Goal: Transaction & Acquisition: Purchase product/service

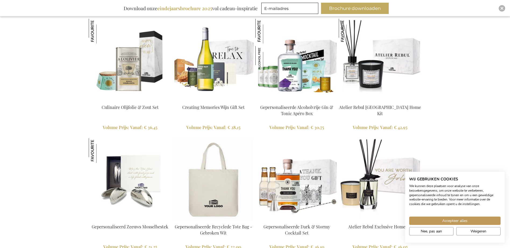
scroll to position [662, 0]
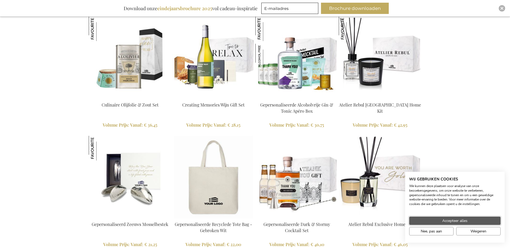
click at [464, 224] on button "Accepteer alles" at bounding box center [454, 221] width 91 height 8
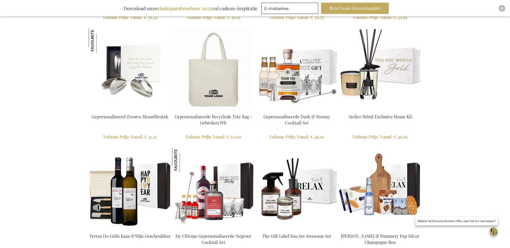
scroll to position [769, 0]
click at [105, 86] on img at bounding box center [130, 69] width 83 height 83
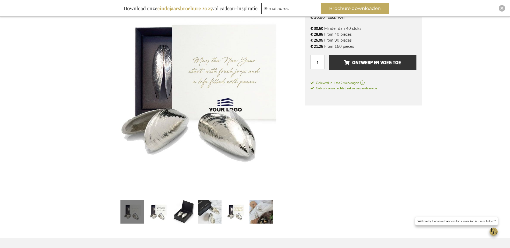
scroll to position [161, 0]
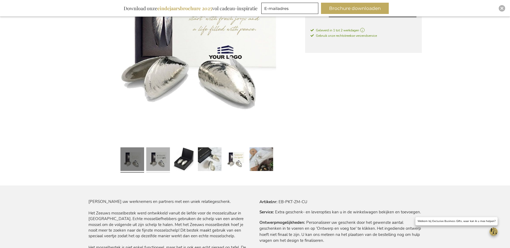
click at [161, 167] on link at bounding box center [158, 160] width 24 height 30
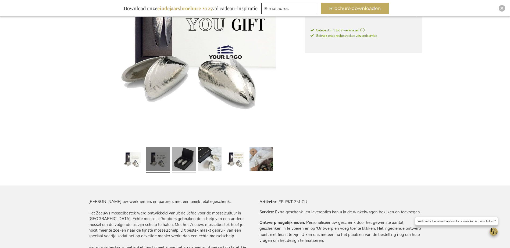
click at [175, 164] on link at bounding box center [184, 160] width 24 height 30
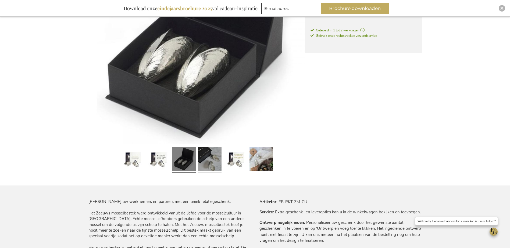
click at [220, 163] on link at bounding box center [210, 160] width 24 height 30
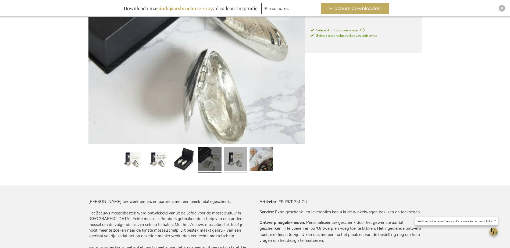
click at [234, 165] on link at bounding box center [236, 160] width 24 height 30
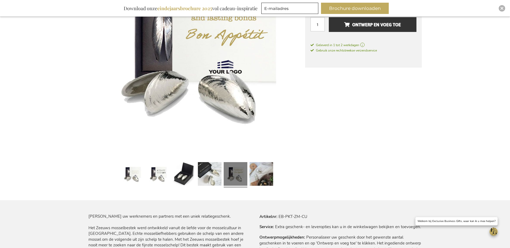
scroll to position [134, 0]
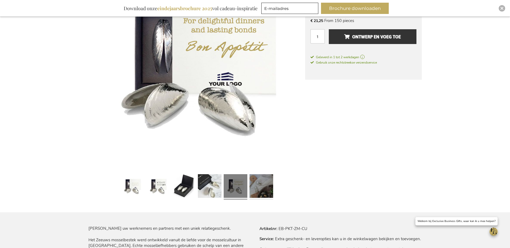
click at [258, 187] on link at bounding box center [261, 187] width 24 height 30
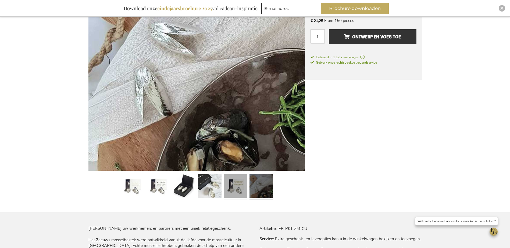
click at [246, 187] on link at bounding box center [236, 187] width 24 height 30
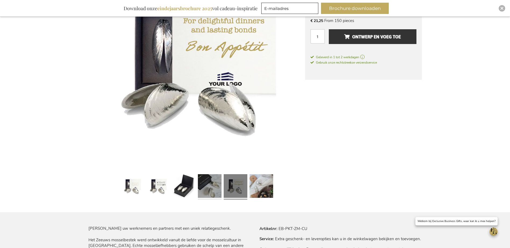
click at [214, 190] on link at bounding box center [210, 187] width 24 height 30
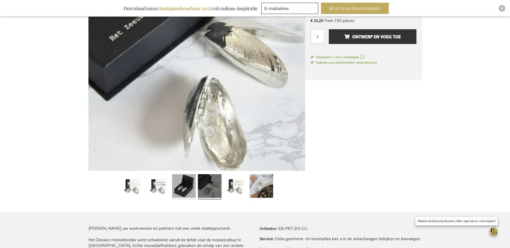
click at [172, 185] on link at bounding box center [184, 187] width 24 height 30
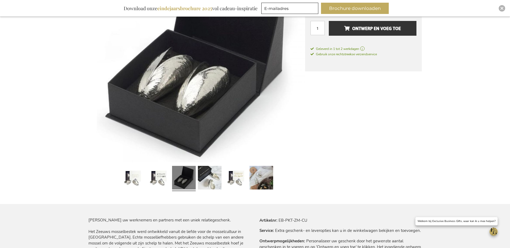
scroll to position [108, 0]
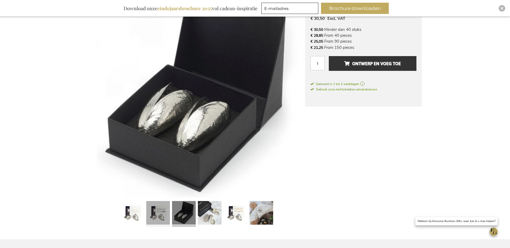
click at [165, 203] on link at bounding box center [158, 214] width 24 height 30
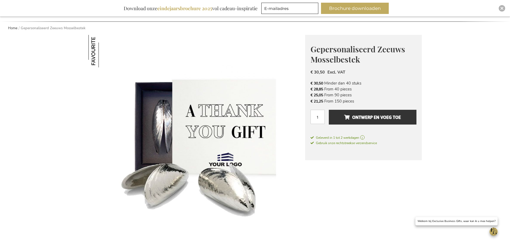
scroll to position [27, 0]
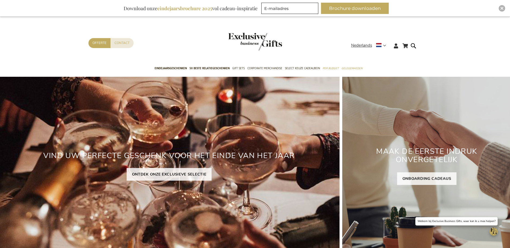
click at [269, 158] on h2 "VIND UW PERFECTE GESCHENK VOOR HET EINDE VAN HET JAAR" at bounding box center [169, 156] width 341 height 17
click at [152, 176] on link "ONTDEK ONZE EXCLUSIEVE SELECTIE" at bounding box center [169, 174] width 85 height 13
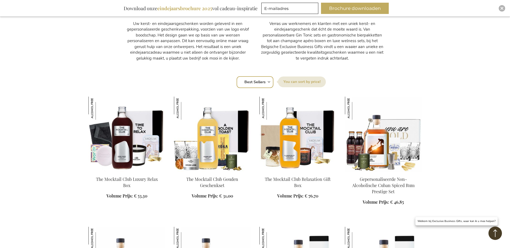
scroll to position [296, 0]
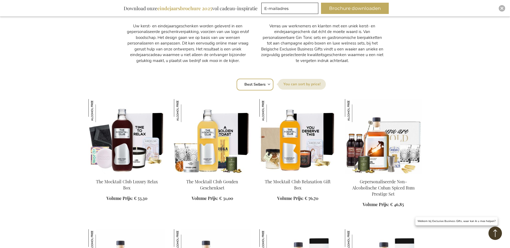
click at [269, 87] on select "Positie Best Sellers Meest bekeken Nieuw Biggest Saving Price: low to high Pric…" at bounding box center [255, 85] width 37 height 12
select select "price_asc"
click at [237, 79] on select "Positie Best Sellers Meest bekeken Nieuw Biggest Saving Price: low to high Pric…" at bounding box center [255, 85] width 37 height 12
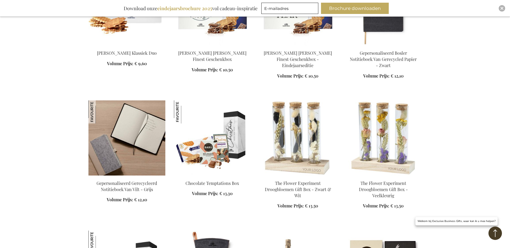
scroll to position [699, 0]
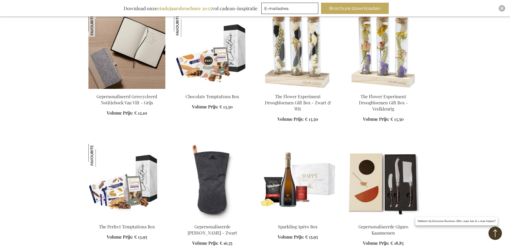
scroll to position [780, 0]
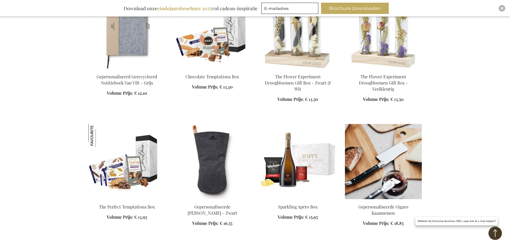
click at [412, 178] on img at bounding box center [383, 161] width 77 height 75
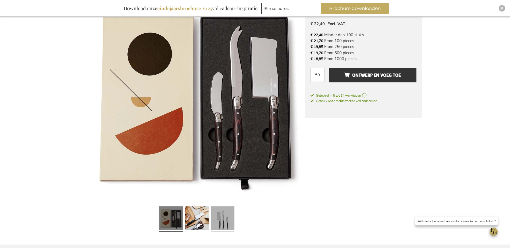
scroll to position [134, 0]
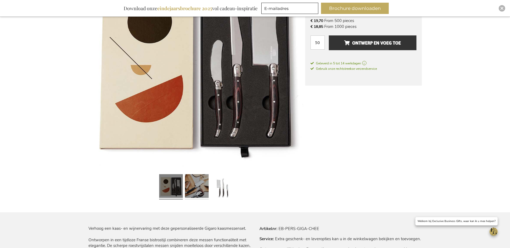
click at [201, 188] on link at bounding box center [197, 187] width 24 height 30
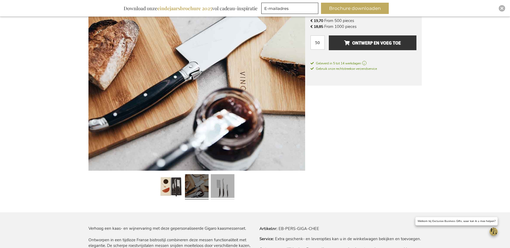
click at [218, 184] on link at bounding box center [223, 187] width 24 height 30
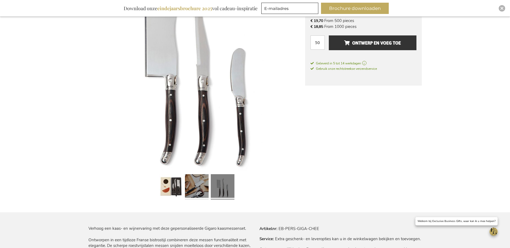
click at [206, 187] on link at bounding box center [197, 187] width 24 height 30
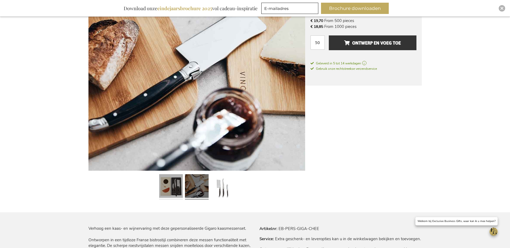
click at [171, 189] on link at bounding box center [171, 187] width 24 height 30
click at [169, 188] on link at bounding box center [171, 187] width 24 height 30
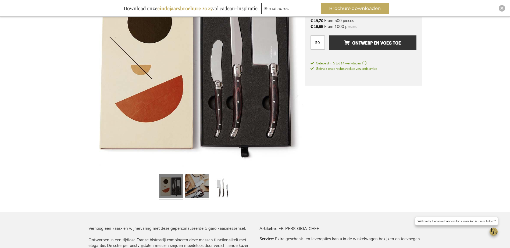
scroll to position [54, 0]
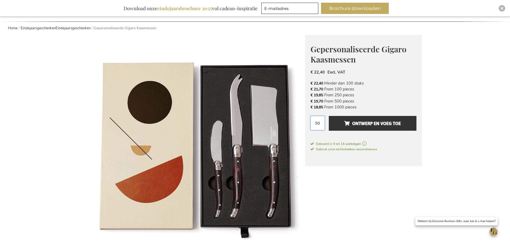
click at [319, 119] on input "50" at bounding box center [317, 123] width 14 height 14
type input "5"
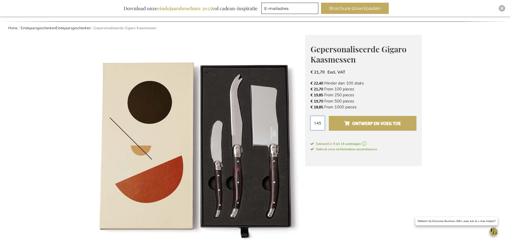
type input "145"
click at [345, 123] on span "Ontwerp en voeg toe" at bounding box center [372, 123] width 57 height 9
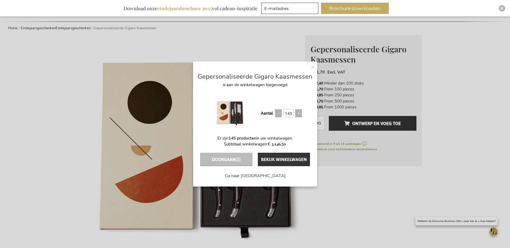
click at [310, 69] on div "× Gepersonaliseerde Gigaro Kaasmessen is aan de winkelwagen toegevoegd Aantal 1…" at bounding box center [255, 124] width 124 height 125
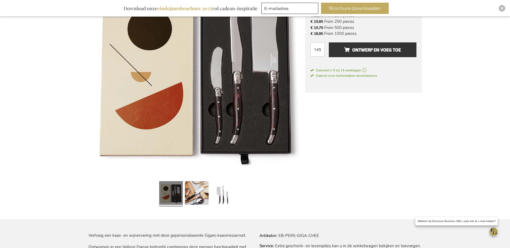
scroll to position [134, 0]
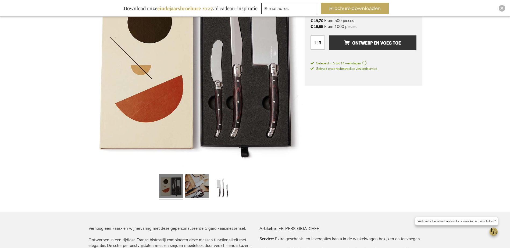
click at [200, 182] on link at bounding box center [197, 187] width 24 height 30
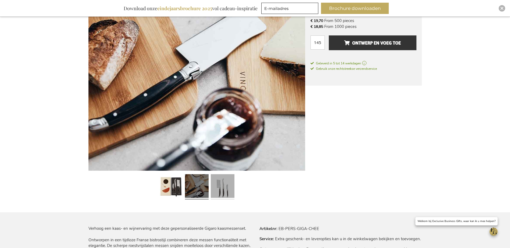
click at [223, 180] on link at bounding box center [223, 187] width 24 height 30
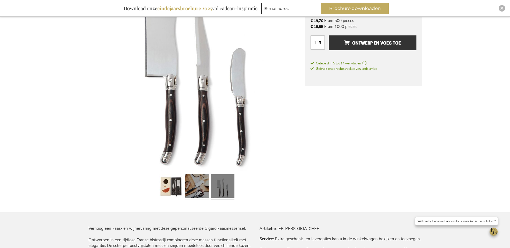
click at [205, 184] on link at bounding box center [197, 187] width 24 height 30
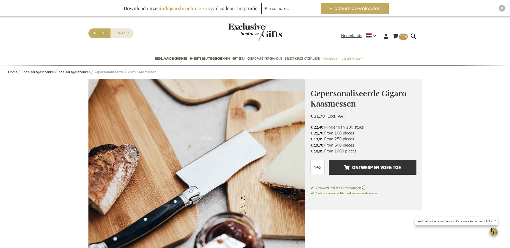
scroll to position [0, 0]
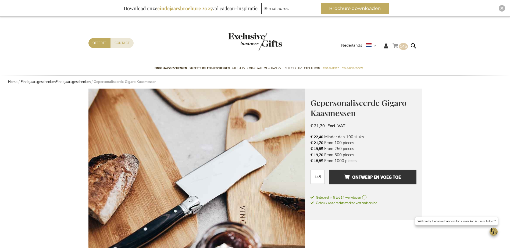
click at [399, 51] on link "Winkelwagen 145 145 items" at bounding box center [399, 46] width 15 height 9
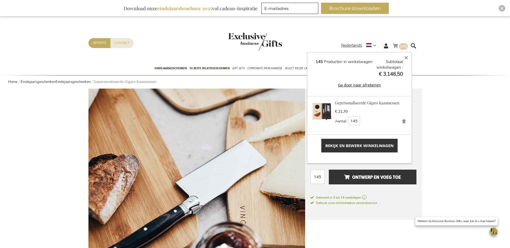
scroll to position [0, 0]
click at [346, 103] on link "Gepersonaliseerde Gigaro Kaasmessen" at bounding box center [367, 102] width 64 height 5
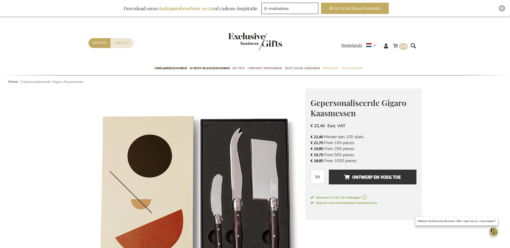
click at [400, 47] on span "145" at bounding box center [403, 46] width 7 height 5
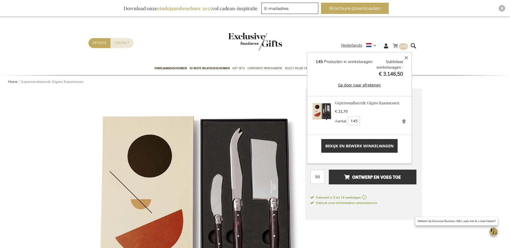
click at [350, 106] on strong "Gepersonaliseerde Gigaro Kaasmessen" at bounding box center [371, 104] width 73 height 6
click at [326, 110] on img at bounding box center [321, 111] width 21 height 21
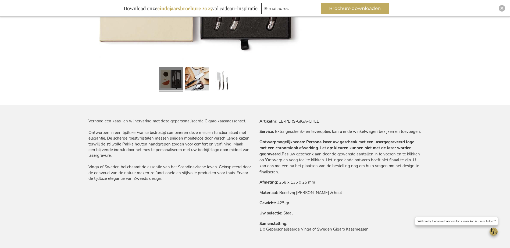
scroll to position [269, 0]
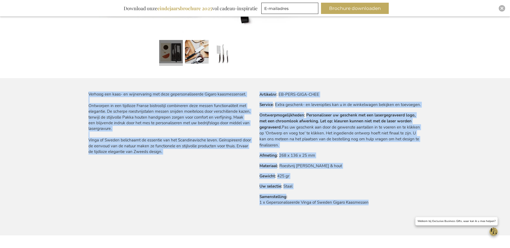
drag, startPoint x: 369, startPoint y: 205, endPoint x: 201, endPoint y: 178, distance: 170.1
click at [201, 178] on div "Verhoog een kaas- en wijnervaring met deze gepersonaliseerde Gigaro kaasmessens…" at bounding box center [254, 164] width 333 height 144
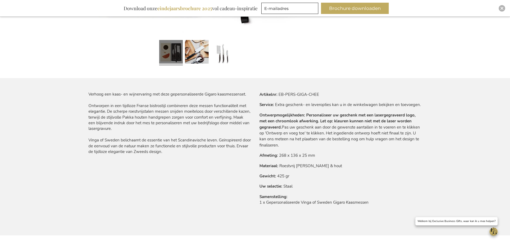
click at [201, 178] on div "Verhoog een kaas- en wijnervaring met deze gepersonaliseerde Gigaro kaasmessens…" at bounding box center [254, 164] width 333 height 144
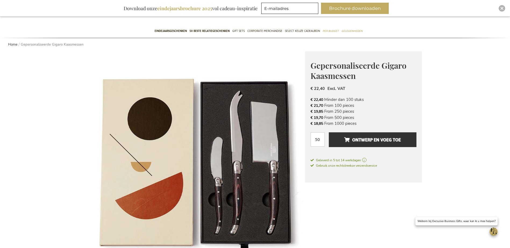
scroll to position [0, 0]
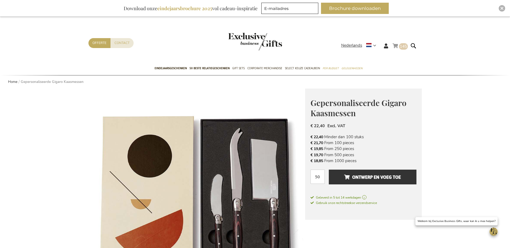
click at [399, 48] on span "145 145 items" at bounding box center [403, 46] width 9 height 6
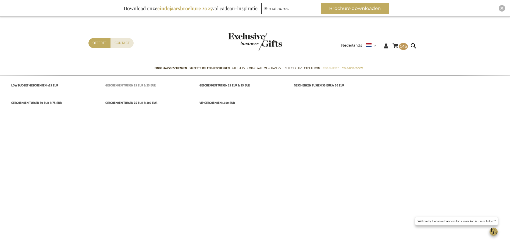
click at [141, 84] on span "Geschenken tussen 15 EUR & 25 EUR" at bounding box center [130, 86] width 50 height 6
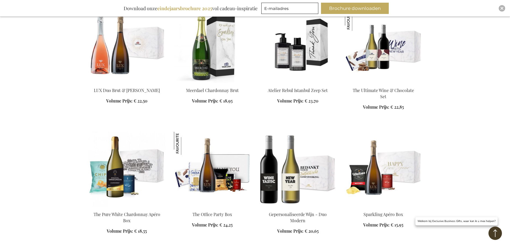
scroll to position [430, 0]
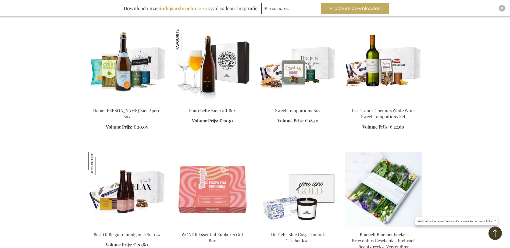
scroll to position [618, 0]
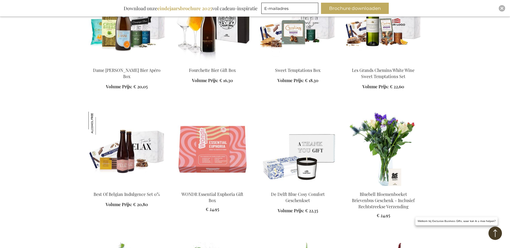
click at [290, 175] on img at bounding box center [297, 149] width 77 height 75
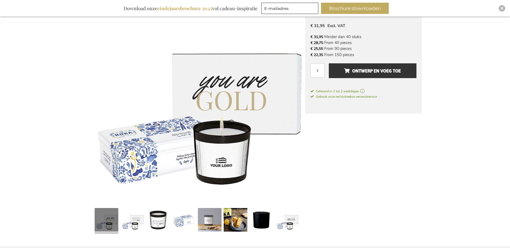
scroll to position [113, 0]
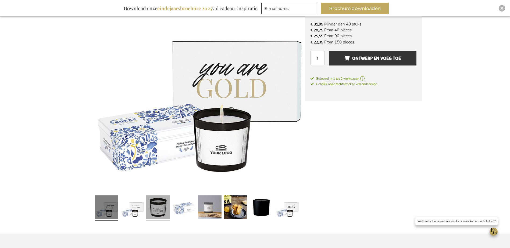
click at [150, 211] on link at bounding box center [158, 209] width 24 height 30
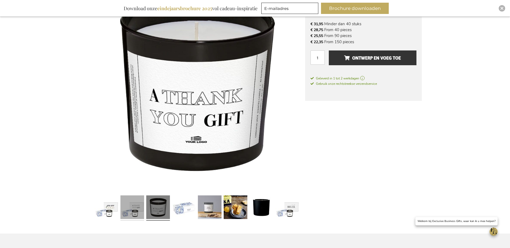
click at [126, 212] on link at bounding box center [132, 209] width 24 height 30
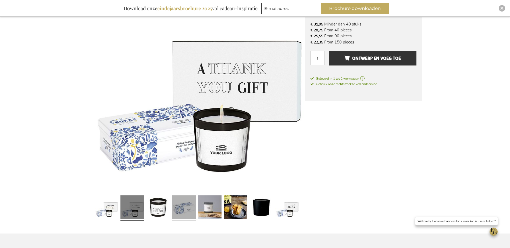
click at [184, 209] on link at bounding box center [184, 209] width 24 height 30
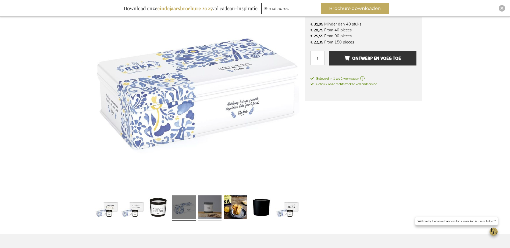
scroll to position [113, 0]
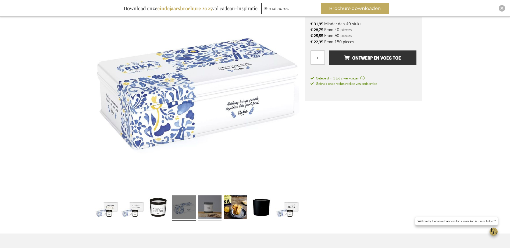
click at [212, 209] on link at bounding box center [210, 209] width 24 height 30
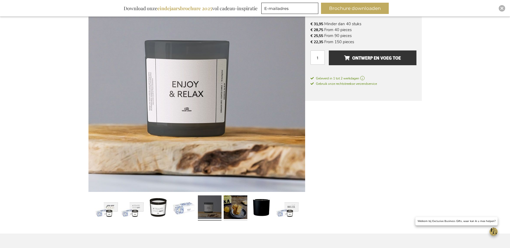
click at [235, 202] on link at bounding box center [236, 209] width 24 height 30
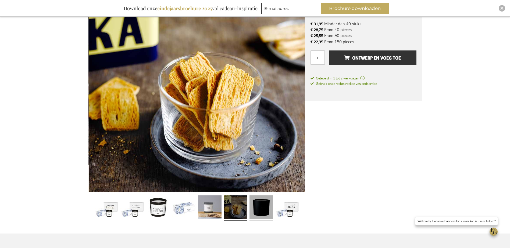
click at [256, 202] on link at bounding box center [261, 209] width 24 height 30
click at [256, 209] on link at bounding box center [261, 209] width 24 height 30
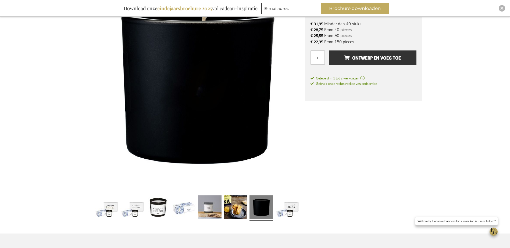
click at [271, 209] on link at bounding box center [261, 209] width 24 height 30
click at [276, 211] on link at bounding box center [287, 209] width 24 height 30
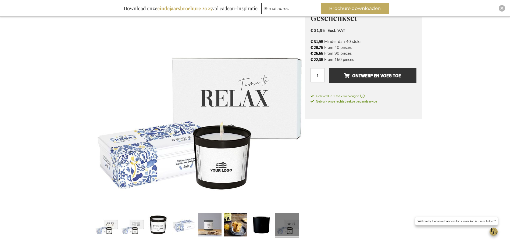
scroll to position [86, 0]
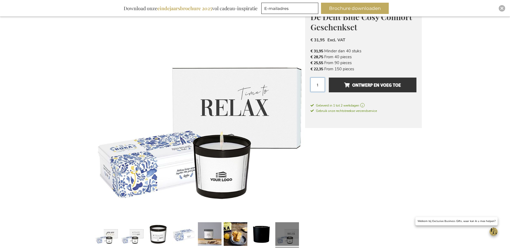
click at [319, 90] on input "1" at bounding box center [317, 85] width 14 height 14
type input "2"
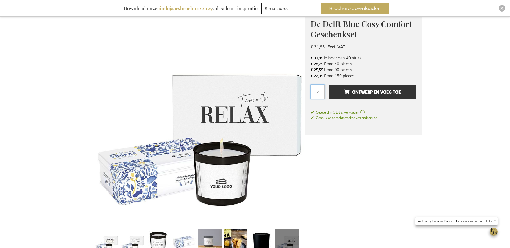
scroll to position [59, 0]
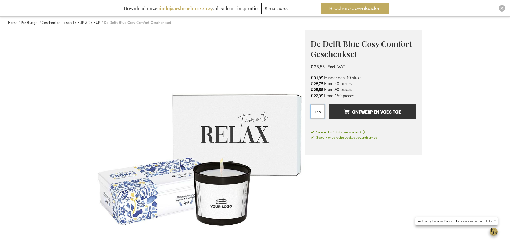
type input "145"
click at [329, 105] on button "Ontwerp en voeg toe" at bounding box center [372, 112] width 87 height 15
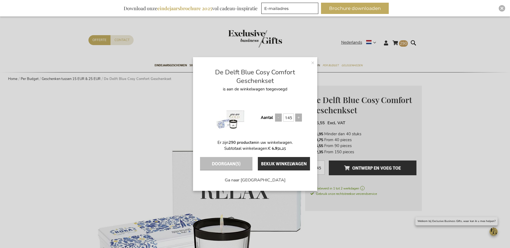
scroll to position [0, 0]
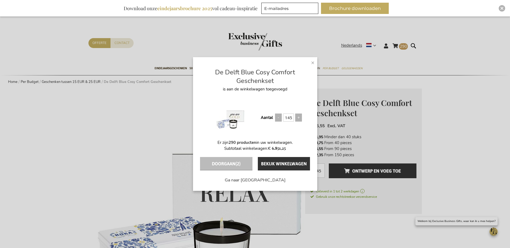
click at [313, 62] on span "×" at bounding box center [312, 63] width 3 height 8
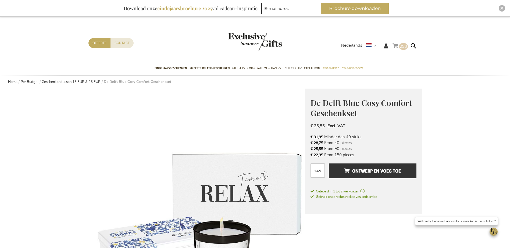
click at [398, 47] on link "Winkelwagen 290 290 items" at bounding box center [399, 46] width 15 height 9
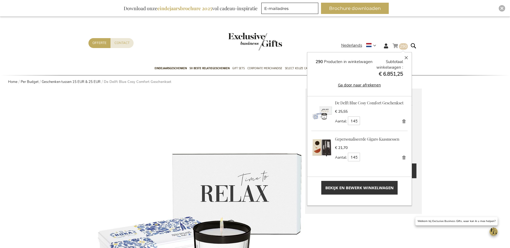
click at [401, 120] on link "Verwijder" at bounding box center [404, 122] width 8 height 8
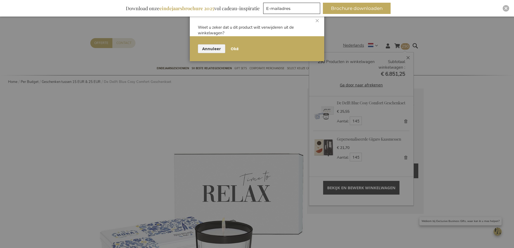
click at [233, 49] on span "Oké" at bounding box center [235, 49] width 8 height 6
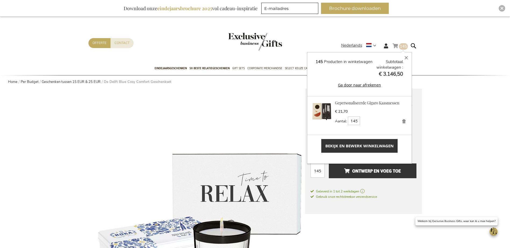
click at [405, 60] on button "Sluiten" at bounding box center [406, 57] width 11 height 11
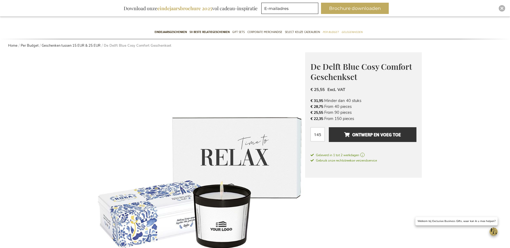
scroll to position [27, 0]
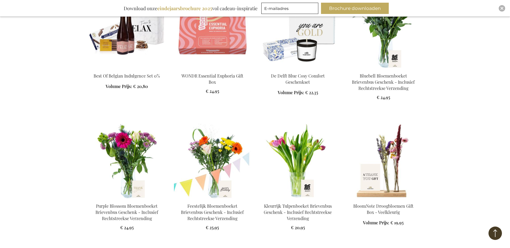
scroll to position [438, 0]
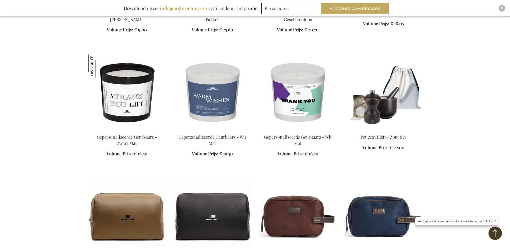
scroll to position [976, 0]
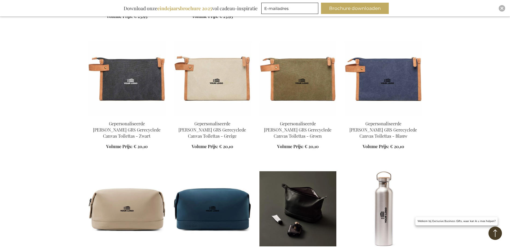
scroll to position [1245, 0]
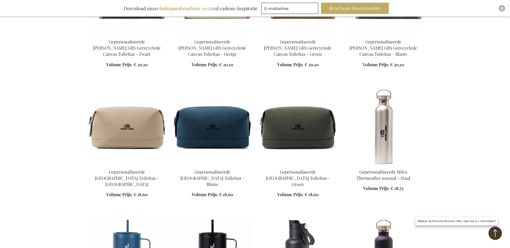
scroll to position [1379, 0]
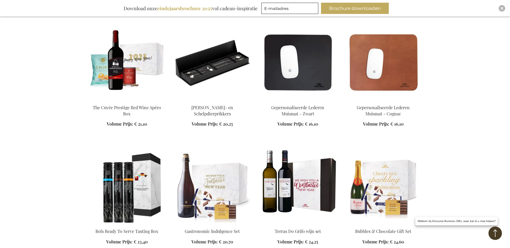
scroll to position [2454, 0]
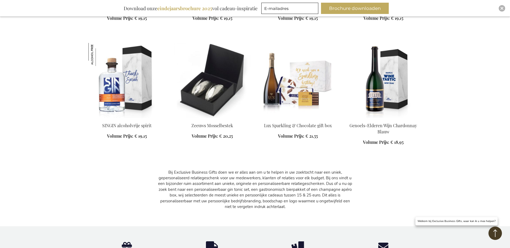
scroll to position [2750, 0]
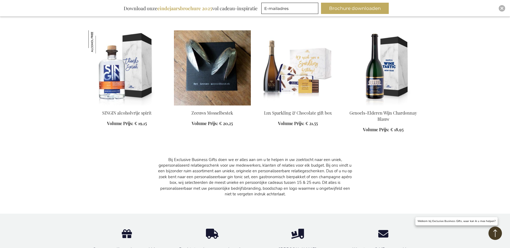
click at [201, 110] on div "In Winkelwagen" at bounding box center [212, 121] width 77 height 23
click at [208, 77] on img at bounding box center [212, 67] width 77 height 75
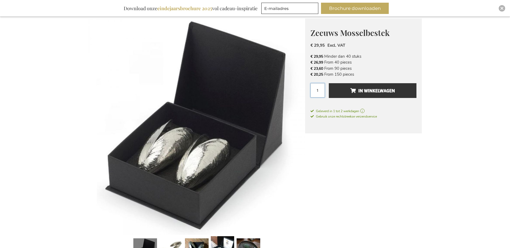
click at [319, 95] on input "1" at bounding box center [317, 90] width 14 height 14
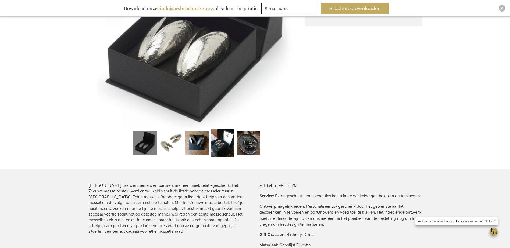
scroll to position [178, 0]
click at [227, 143] on link at bounding box center [222, 144] width 23 height 30
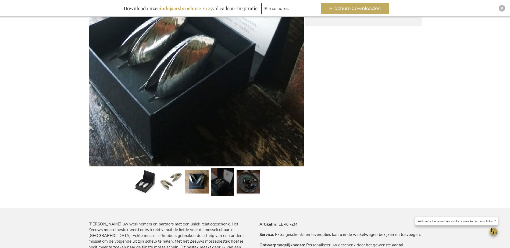
click at [241, 178] on link at bounding box center [249, 183] width 24 height 30
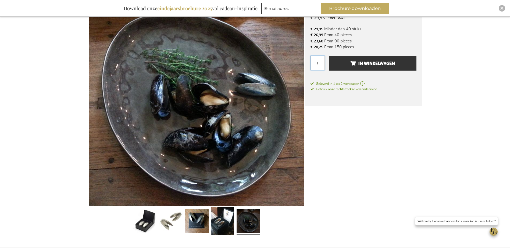
scroll to position [97, 0]
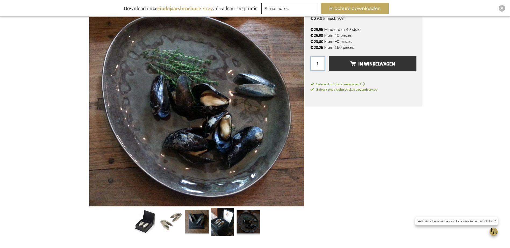
click at [202, 219] on link at bounding box center [197, 223] width 24 height 30
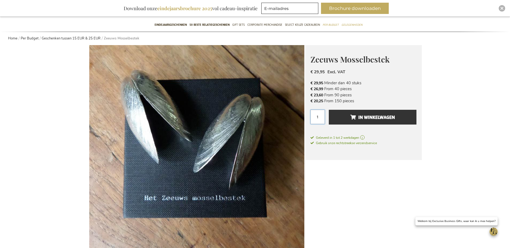
scroll to position [43, 0]
click at [320, 117] on input "1" at bounding box center [317, 117] width 14 height 14
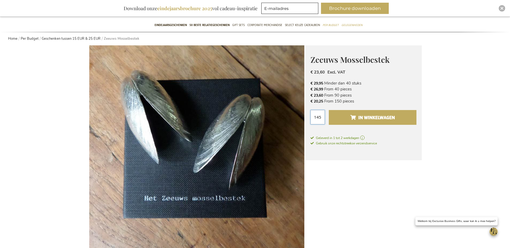
type input "145"
click at [356, 115] on span "In Winkelwagen" at bounding box center [372, 117] width 45 height 9
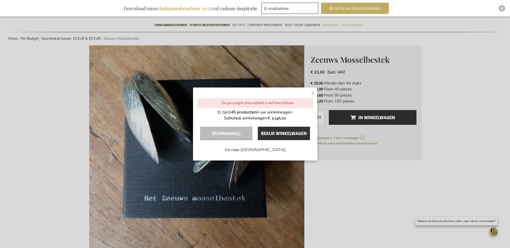
click at [311, 94] on span "×" at bounding box center [312, 93] width 3 height 8
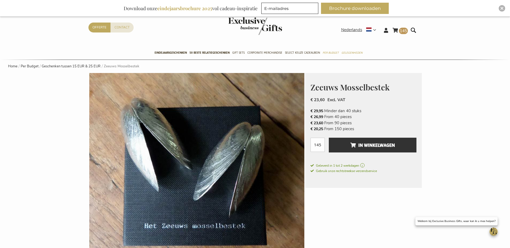
scroll to position [0, 0]
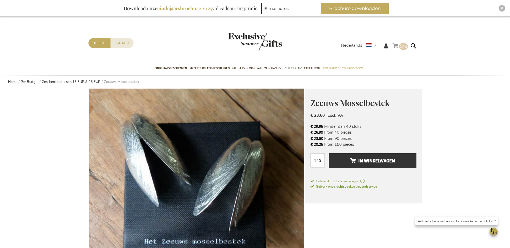
click at [400, 45] on span "145" at bounding box center [403, 46] width 7 height 5
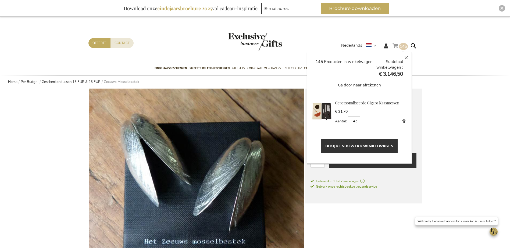
click at [407, 56] on button "Sluiten" at bounding box center [406, 57] width 11 height 11
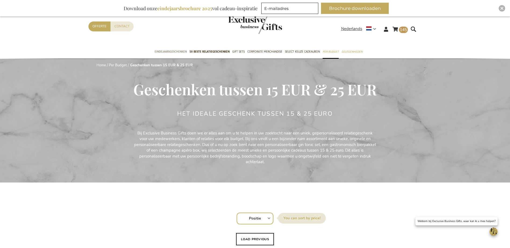
click at [187, 56] on link "Eindejaarsgeschenken" at bounding box center [171, 51] width 32 height 13
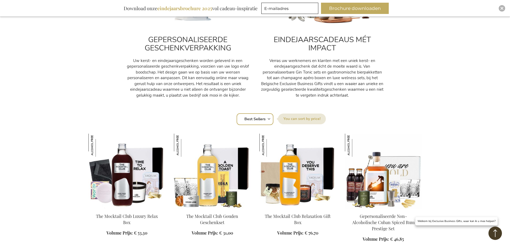
scroll to position [215, 0]
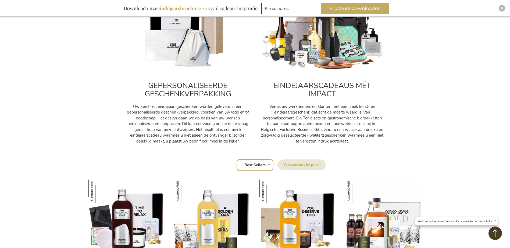
click at [177, 102] on div "GEPERSONALISEERDE GESCHENKVERPAKKING Uw kerst- en eindejaarsgeschenken worden g…" at bounding box center [188, 110] width 124 height 70
click at [193, 99] on div "GEPERSONALISEERDE GESCHENKVERPAKKING Uw kerst- en eindejaarsgeschenken worden g…" at bounding box center [188, 110] width 124 height 70
click at [193, 93] on h2 "GEPERSONALISEERDE GESCHENKVERPAKKING" at bounding box center [188, 90] width 124 height 17
click at [195, 70] on img at bounding box center [188, 32] width 124 height 77
click at [195, 59] on img at bounding box center [188, 32] width 124 height 77
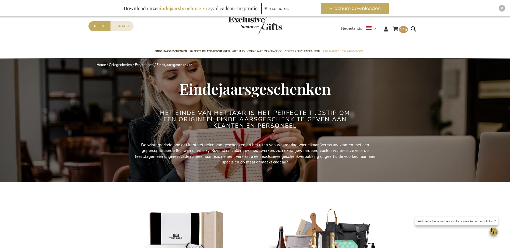
scroll to position [0, 0]
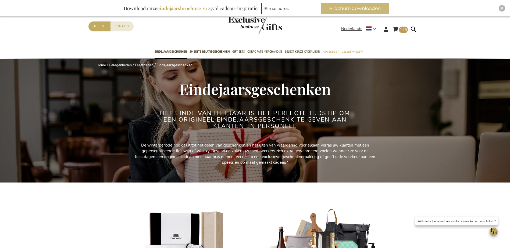
click at [354, 5] on button "Brochure downloaden" at bounding box center [355, 8] width 68 height 11
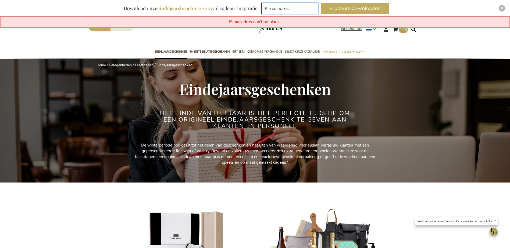
type input "[PERSON_NAME][EMAIL_ADDRESS][DOMAIN_NAME]"
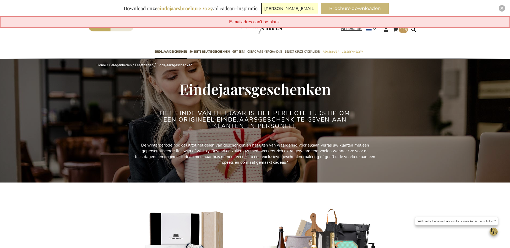
click at [351, 8] on button "Brochure downloaden" at bounding box center [355, 8] width 68 height 11
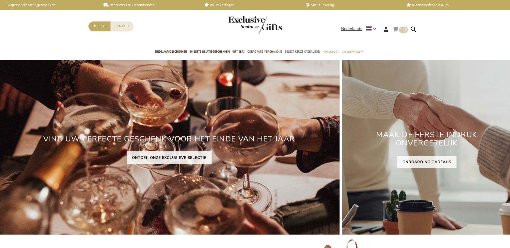
click at [399, 29] on span "145 145 items" at bounding box center [403, 30] width 9 height 6
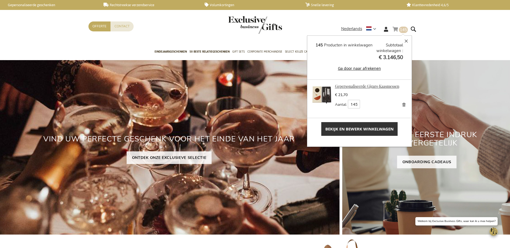
click at [344, 86] on link "Gepersonaliseerde Gigaro Kaasmessen" at bounding box center [367, 86] width 64 height 5
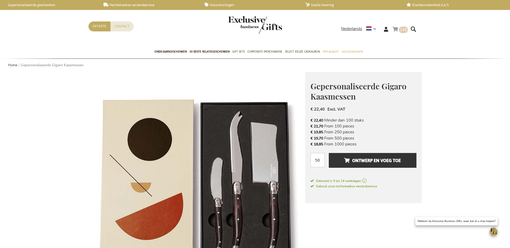
click at [394, 31] on link "Winkelwagen 145 145 items" at bounding box center [399, 30] width 15 height 9
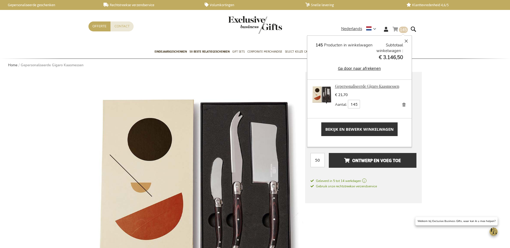
click at [349, 88] on link "Gepersonaliseerde Gigaro Kaasmessen" at bounding box center [367, 86] width 64 height 5
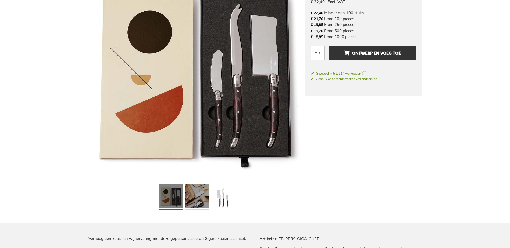
click at [191, 197] on link at bounding box center [197, 198] width 24 height 30
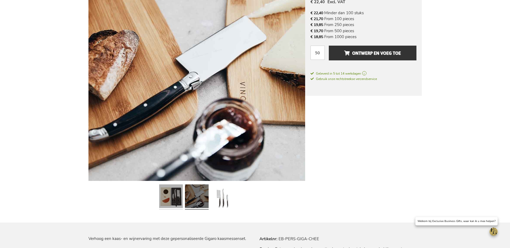
click at [171, 200] on link at bounding box center [171, 198] width 24 height 30
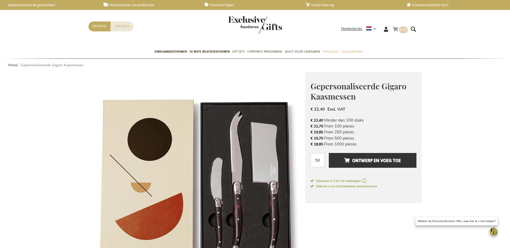
click at [396, 26] on link "Winkelwagen 145 145 items" at bounding box center [399, 30] width 15 height 9
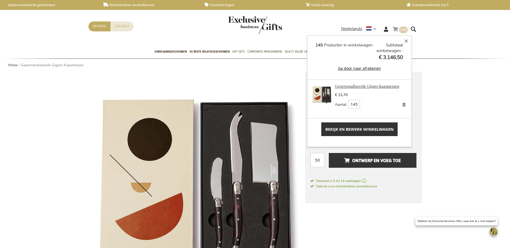
click at [345, 87] on link "Gepersonaliseerde Gigaro Kaasmessen" at bounding box center [367, 86] width 64 height 5
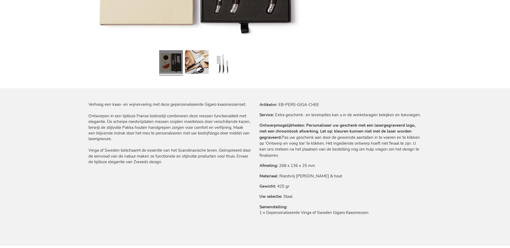
click at [210, 69] on div at bounding box center [223, 63] width 26 height 30
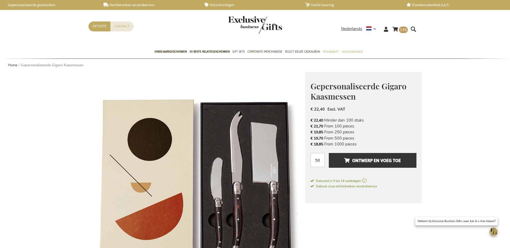
click at [244, 20] on img "store logo" at bounding box center [255, 25] width 54 height 18
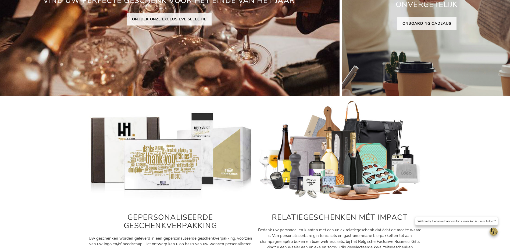
scroll to position [269, 0]
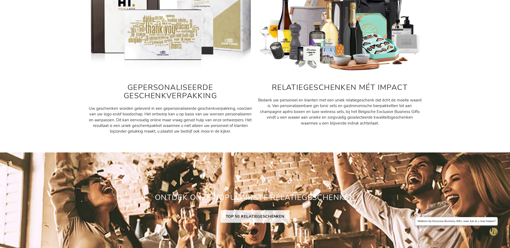
click at [341, 48] on img at bounding box center [340, 21] width 164 height 102
click at [347, 80] on div "RELATIEGESCHENKEN MÉT IMPACT Bedank uw personeel en klanten met een uniek relat…" at bounding box center [340, 102] width 164 height 50
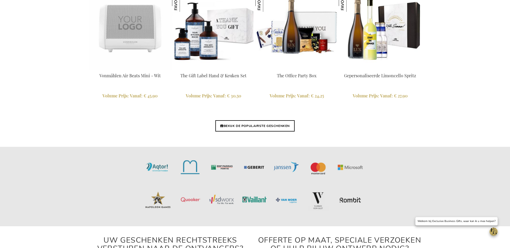
scroll to position [1317, 0]
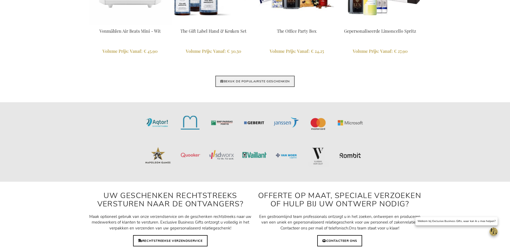
click at [235, 80] on link "BEKIJK DE POPULAIRSTE GESCHENKEN" at bounding box center [254, 81] width 79 height 11
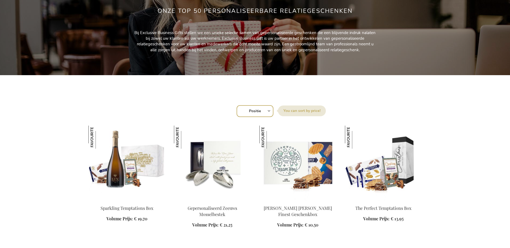
click at [252, 112] on select "Positie Best Sellers Meest bekeken Nieuw Biggest Saving Price: low to high Pric…" at bounding box center [255, 111] width 37 height 12
select select "price_asc"
click at [237, 105] on select "Positie Best Sellers Meest bekeken Nieuw Biggest Saving Price: low to high Pric…" at bounding box center [255, 111] width 37 height 12
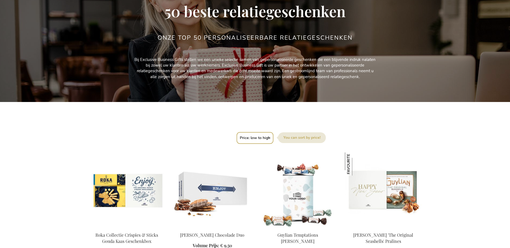
click at [304, 141] on label "Sorteer op" at bounding box center [302, 138] width 48 height 11
click at [273, 141] on select "Positie Best Sellers Meest bekeken Nieuw Biggest Saving Price: low to high Pric…" at bounding box center [255, 138] width 37 height 12
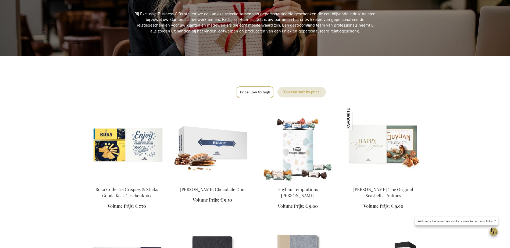
scroll to position [134, 0]
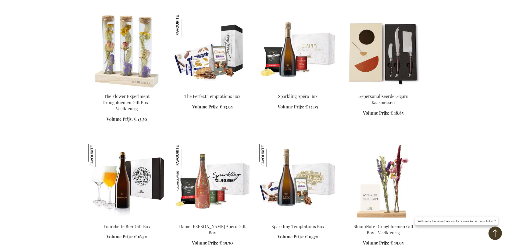
scroll to position [484, 0]
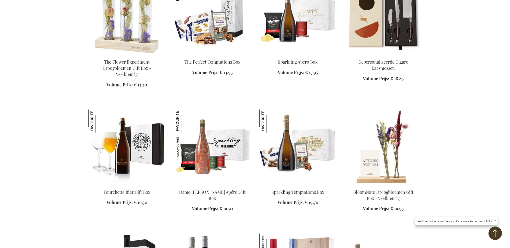
scroll to position [457, 0]
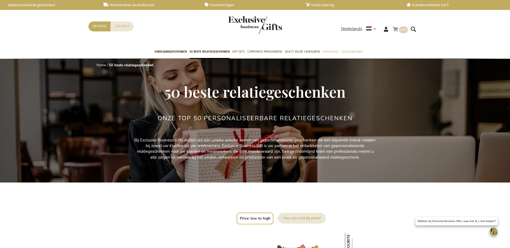
click at [399, 29] on span "145 145 items" at bounding box center [403, 30] width 9 height 6
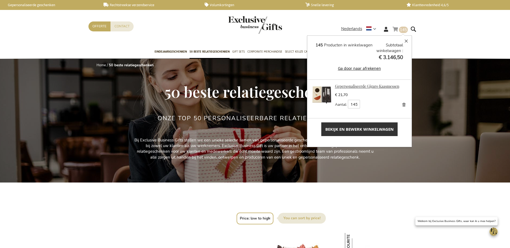
click at [370, 87] on link "Gepersonaliseerde Gigaro Kaasmessen" at bounding box center [367, 86] width 64 height 5
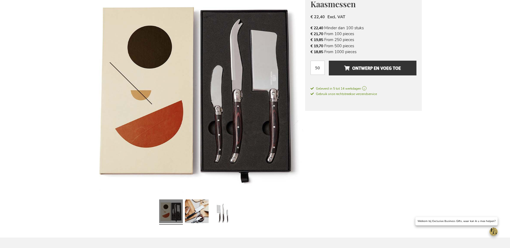
scroll to position [161, 0]
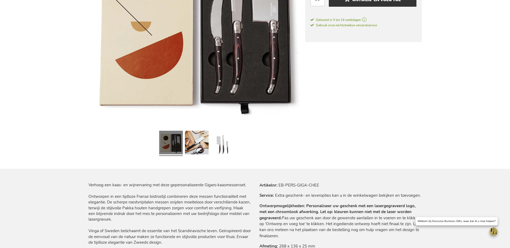
click at [181, 139] on link at bounding box center [171, 144] width 24 height 30
click at [198, 143] on link at bounding box center [197, 144] width 24 height 30
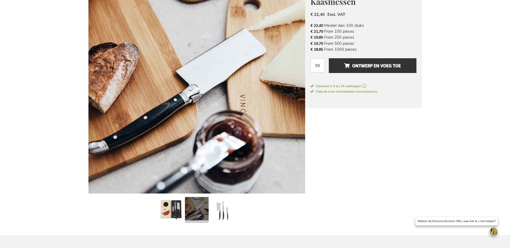
scroll to position [108, 0]
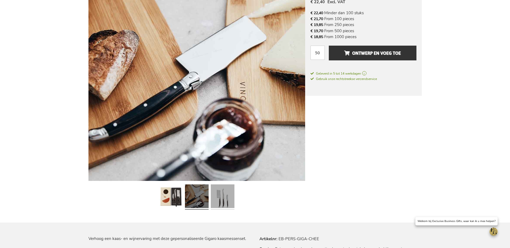
click at [224, 196] on link at bounding box center [223, 198] width 24 height 30
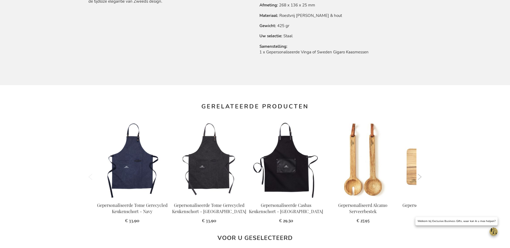
scroll to position [403, 0]
click at [421, 177] on button "Next" at bounding box center [420, 177] width 4 height 6
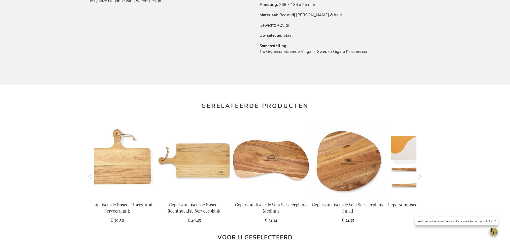
click at [421, 177] on button "Next" at bounding box center [420, 177] width 4 height 6
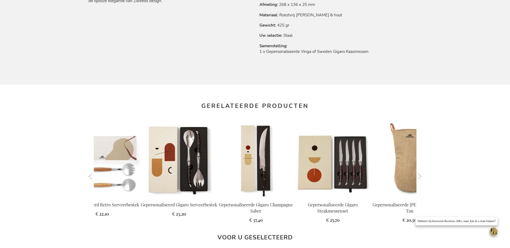
click at [421, 177] on button "Next" at bounding box center [420, 177] width 4 height 6
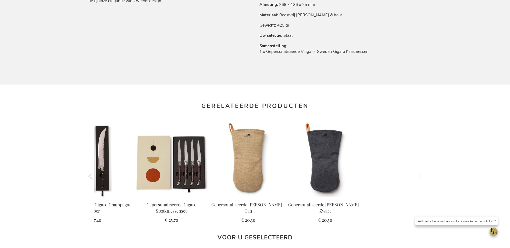
click at [421, 177] on button "Next" at bounding box center [420, 177] width 4 height 6
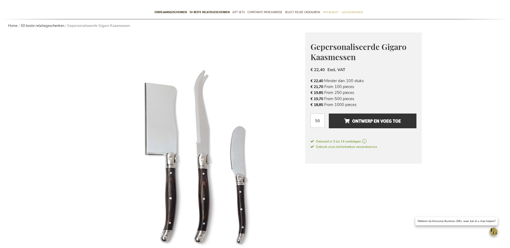
scroll to position [0, 0]
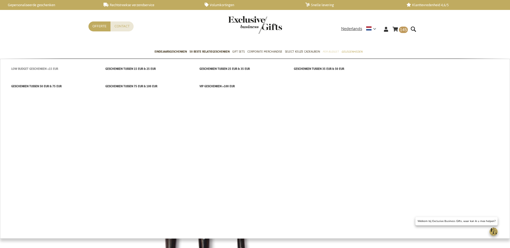
click at [55, 67] on span "Low budget Geschenken <15 EUR" at bounding box center [34, 69] width 47 height 6
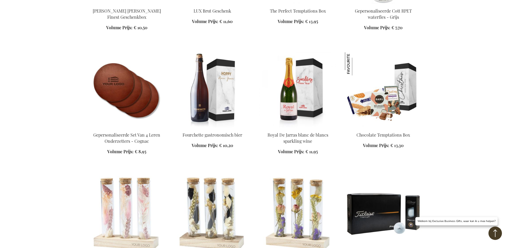
scroll to position [376, 0]
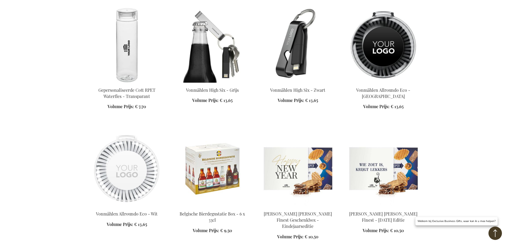
scroll to position [860, 0]
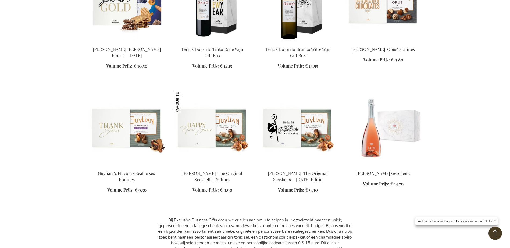
scroll to position [1210, 0]
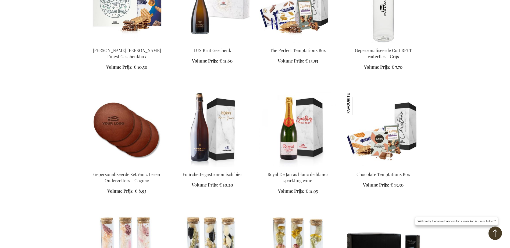
scroll to position [269, 0]
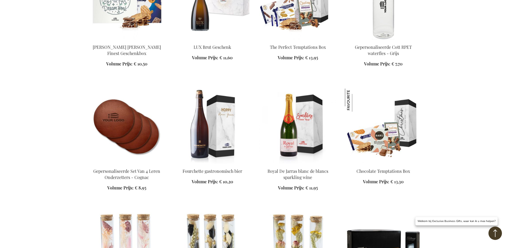
click at [149, 133] on img at bounding box center [126, 126] width 77 height 75
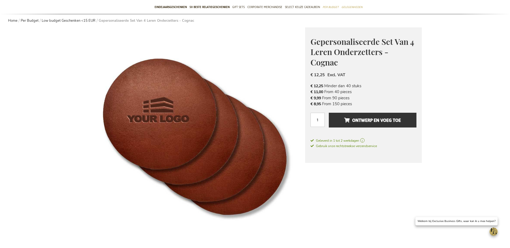
scroll to position [27, 0]
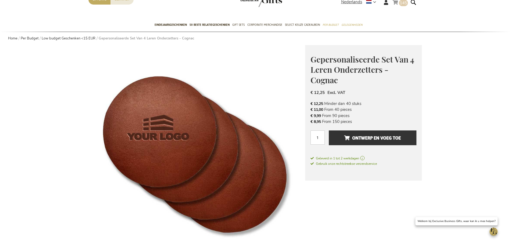
click at [407, 6] on link "Winkelwagen 145 145 items" at bounding box center [399, 3] width 15 height 9
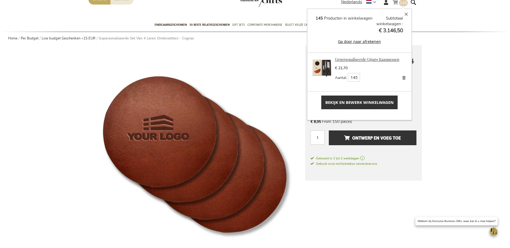
click at [383, 59] on link "Gepersonaliseerde Gigaro Kaasmessen" at bounding box center [367, 59] width 64 height 5
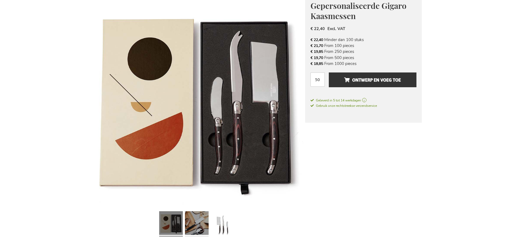
click at [192, 214] on link at bounding box center [197, 224] width 24 height 30
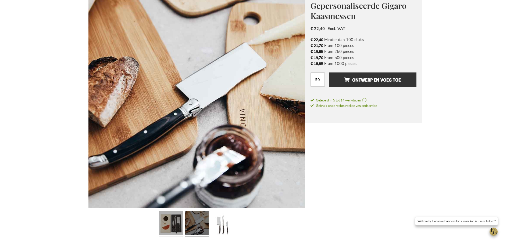
click at [167, 221] on link at bounding box center [171, 224] width 24 height 30
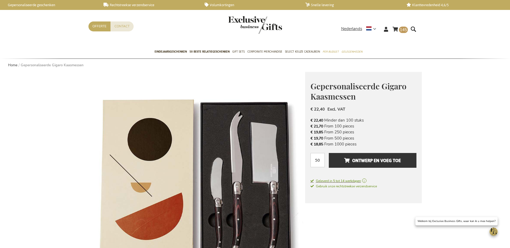
click at [365, 181] on span "Geleverd in 5 tot 14 werkdagen" at bounding box center [363, 181] width 106 height 5
click at [342, 181] on span "Geleverd in 5 tot 14 werkdagen" at bounding box center [363, 181] width 106 height 5
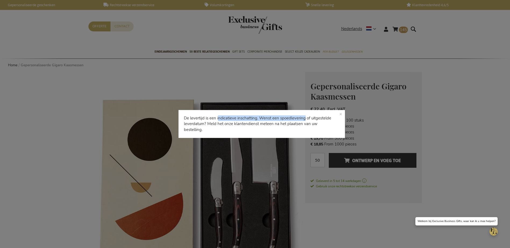
drag, startPoint x: 267, startPoint y: 120, endPoint x: 267, endPoint y: 147, distance: 27.1
click at [267, 147] on div "De levertijd is een indicatieve inschatting. Wenst een spoedlevering of uitgest…" at bounding box center [255, 124] width 510 height 248
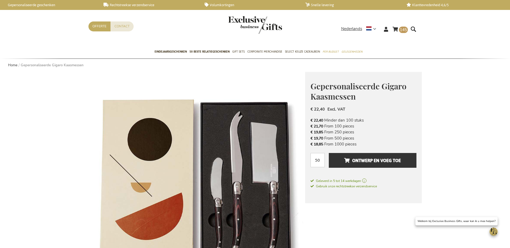
click at [359, 145] on li "€ 18,85 From 1000 pieces" at bounding box center [363, 144] width 106 height 6
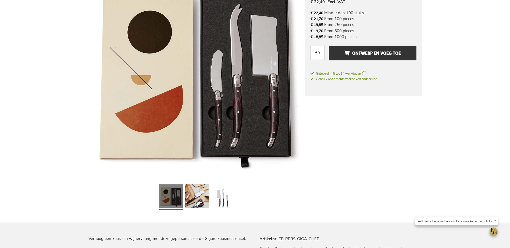
scroll to position [215, 0]
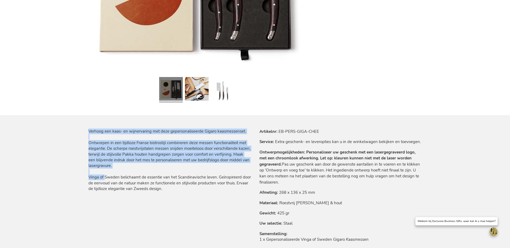
drag, startPoint x: 197, startPoint y: 198, endPoint x: 104, endPoint y: 176, distance: 95.5
click at [104, 176] on div "Verhoog een kaas- en wijnervaring met deze gepersonaliseerde Gigaro kaasmessens…" at bounding box center [254, 201] width 333 height 144
click at [104, 176] on p "Verhoog een kaas- en wijnervaring met deze gepersonaliseerde Gigaro kaasmessens…" at bounding box center [169, 160] width 162 height 63
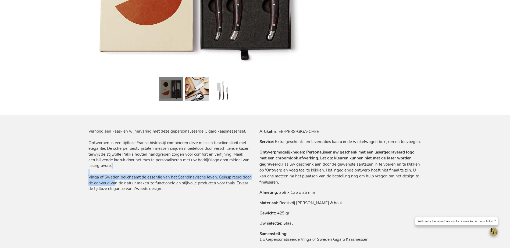
drag, startPoint x: 109, startPoint y: 174, endPoint x: 115, endPoint y: 181, distance: 9.6
click at [115, 181] on p "Verhoog een kaas- en wijnervaring met deze gepersonaliseerde Gigaro kaasmessens…" at bounding box center [169, 160] width 162 height 63
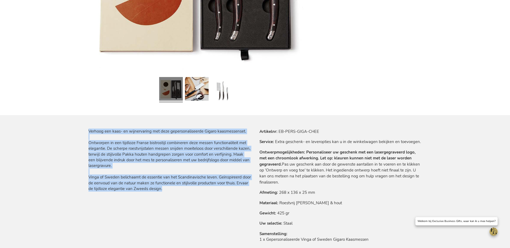
drag, startPoint x: 184, startPoint y: 193, endPoint x: 67, endPoint y: 167, distance: 119.7
drag, startPoint x: 67, startPoint y: 167, endPoint x: 99, endPoint y: 158, distance: 33.6
click at [99, 158] on p "Verhoog een kaas- en wijnervaring met deze gepersonaliseerde Gigaro kaasmessens…" at bounding box center [169, 160] width 162 height 63
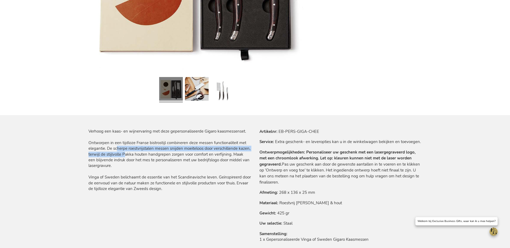
drag, startPoint x: 116, startPoint y: 150, endPoint x: 125, endPoint y: 157, distance: 10.9
click at [125, 157] on p "Verhoog een kaas- en wijnervaring met deze gepersonaliseerde Gigaro kaasmessens…" at bounding box center [169, 160] width 162 height 63
click at [123, 156] on p "Verhoog een kaas- en wijnervaring met deze gepersonaliseerde Gigaro kaasmessens…" at bounding box center [169, 160] width 162 height 63
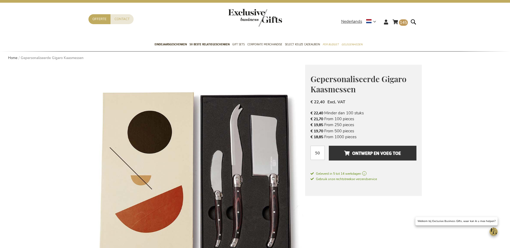
scroll to position [0, 0]
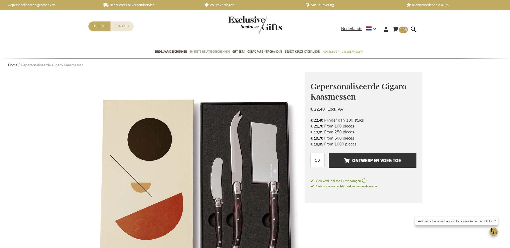
click at [215, 52] on span "50 beste relatiegeschenken" at bounding box center [210, 52] width 40 height 6
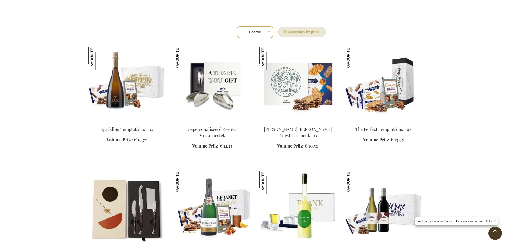
scroll to position [188, 0]
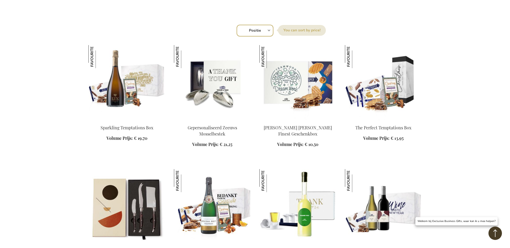
click at [221, 102] on img at bounding box center [212, 82] width 77 height 75
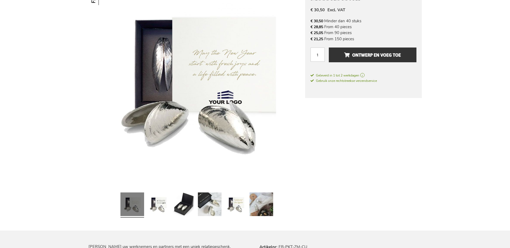
scroll to position [161, 0]
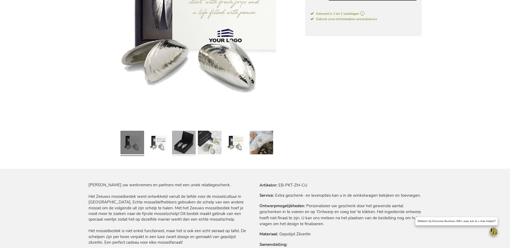
click at [190, 156] on link at bounding box center [184, 144] width 24 height 30
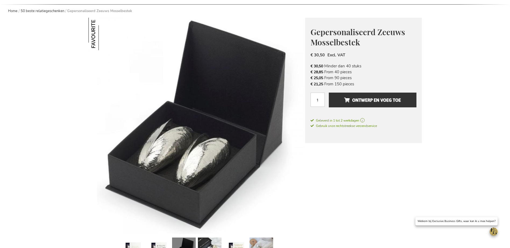
scroll to position [54, 0]
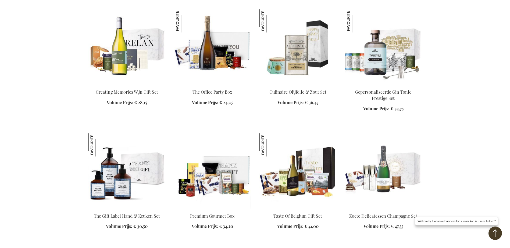
scroll to position [521, 0]
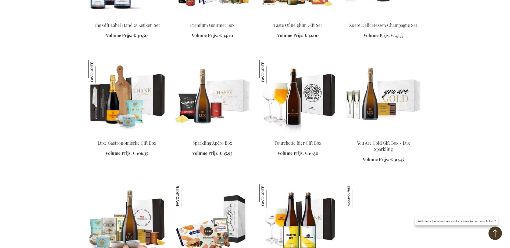
scroll to position [736, 0]
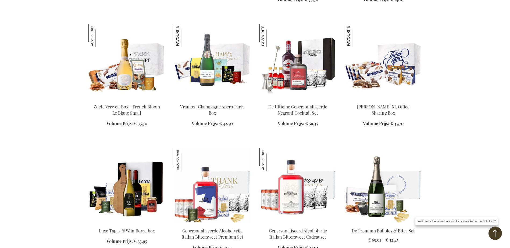
scroll to position [951, 0]
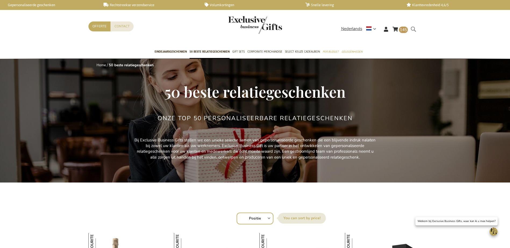
click at [412, 27] on div "Search" at bounding box center [414, 33] width 5 height 15
click at [414, 29] on form "Search Search" at bounding box center [414, 33] width 5 height 15
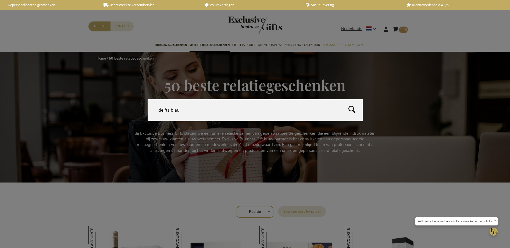
type input "delfts blauw"
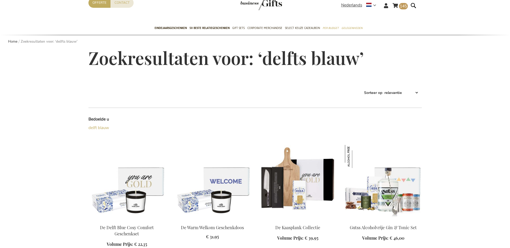
scroll to position [54, 0]
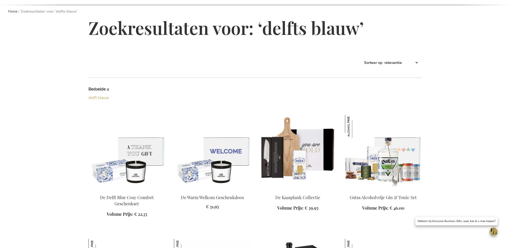
click at [139, 150] on img at bounding box center [126, 152] width 77 height 75
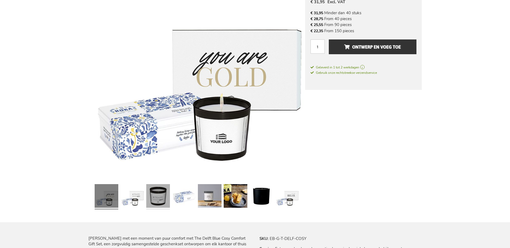
click at [164, 193] on link at bounding box center [158, 197] width 24 height 30
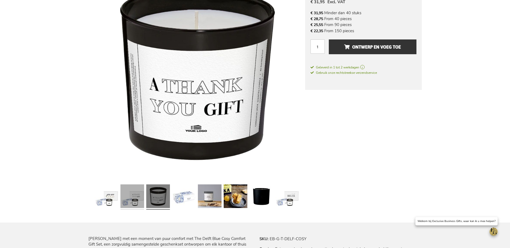
click at [140, 194] on link at bounding box center [132, 198] width 24 height 30
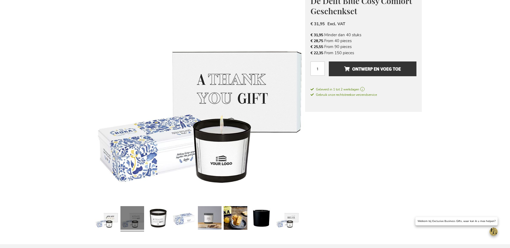
scroll to position [81, 0]
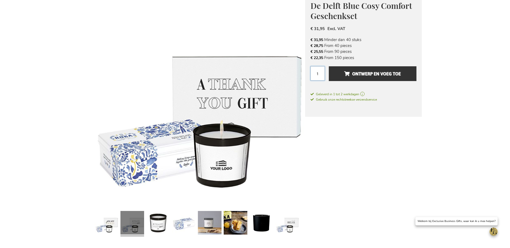
click at [320, 73] on input "1" at bounding box center [317, 73] width 14 height 14
type input "2"
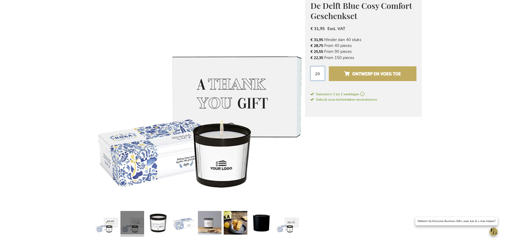
type input "20"
click at [345, 73] on span "Ontwerp en voeg toe" at bounding box center [372, 74] width 57 height 9
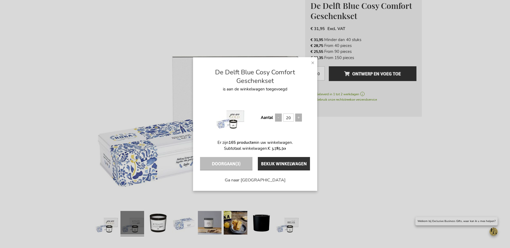
click at [313, 61] on span "×" at bounding box center [312, 63] width 3 height 8
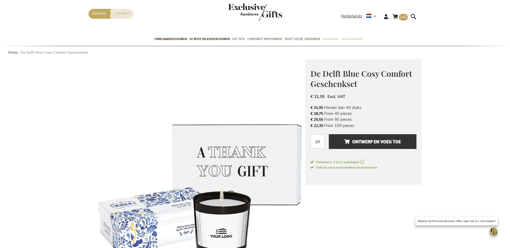
scroll to position [0, 0]
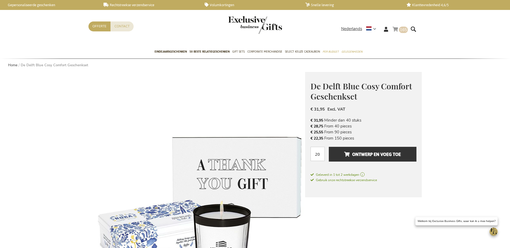
click at [403, 30] on span "165" at bounding box center [403, 29] width 7 height 5
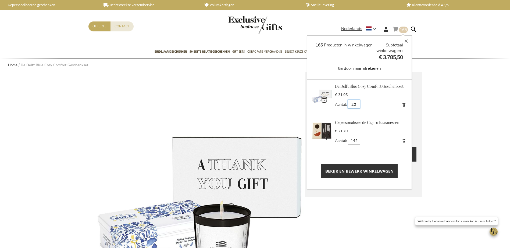
click at [358, 106] on input "20" at bounding box center [354, 104] width 12 height 9
drag, startPoint x: 358, startPoint y: 106, endPoint x: 351, endPoint y: 106, distance: 6.7
click at [351, 106] on input "20" at bounding box center [354, 104] width 12 height 9
click at [379, 104] on div "Aantal 20 Bijwerken" at bounding box center [371, 104] width 73 height 9
click at [357, 104] on input "20" at bounding box center [354, 104] width 12 height 9
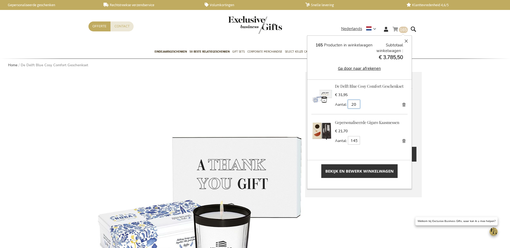
type input "2"
type input "15"
click at [370, 104] on span "Bijwerken" at bounding box center [374, 104] width 15 height 4
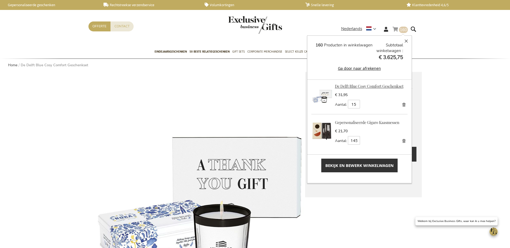
click at [366, 86] on link "De Delft Blue Cosy Comfort Geschenkset" at bounding box center [369, 86] width 69 height 5
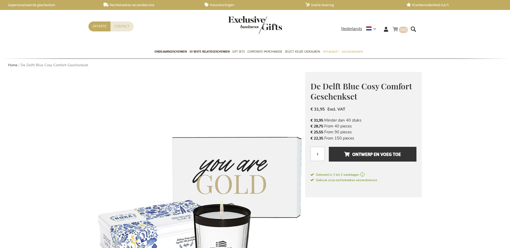
click at [403, 33] on link "Winkelwagen 160 160 items" at bounding box center [399, 30] width 15 height 9
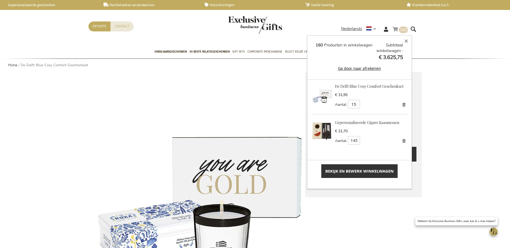
click at [373, 170] on span "Bekijk en bewerk winkelwagen" at bounding box center [359, 172] width 68 height 6
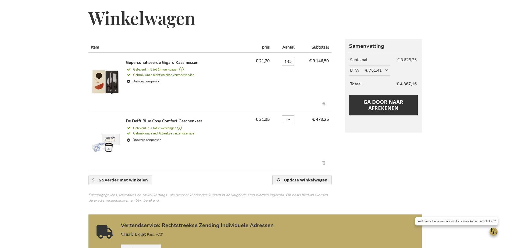
scroll to position [81, 0]
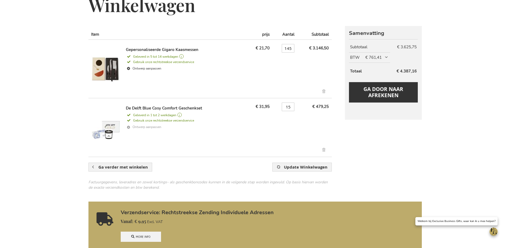
drag, startPoint x: 210, startPoint y: 133, endPoint x: 181, endPoint y: 124, distance: 30.3
click at [181, 124] on div "De Delft Blue Cosy Comfort Geschenkset Geleverd in 3 tot 6 werkdagen Geleverd i…" at bounding box center [185, 128] width 118 height 45
drag, startPoint x: 181, startPoint y: 124, endPoint x: 171, endPoint y: 127, distance: 10.0
click at [171, 127] on link "Ontwerp aanpassen" at bounding box center [185, 128] width 118 height 8
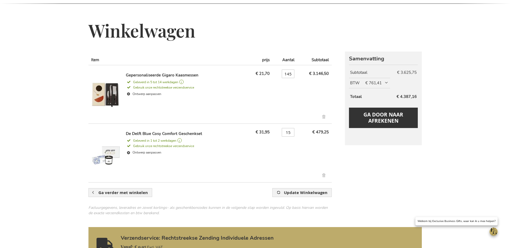
scroll to position [54, 0]
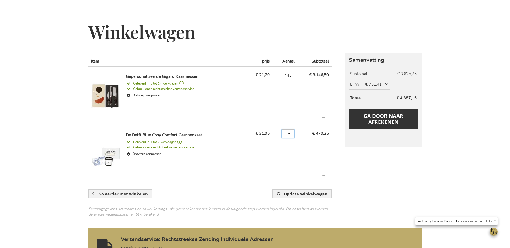
click at [292, 133] on input "15" at bounding box center [288, 134] width 13 height 9
type input "12"
click at [272, 190] on button "Update Winkelwagen" at bounding box center [301, 194] width 59 height 9
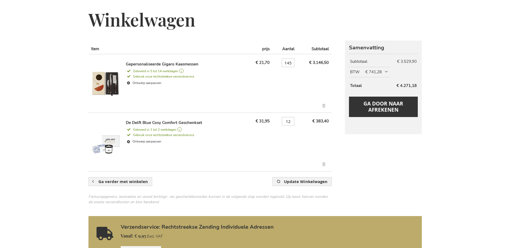
scroll to position [81, 0]
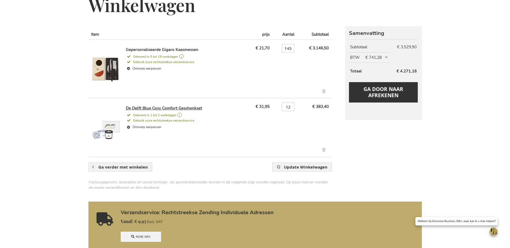
click at [143, 109] on link "De Delft Blue Cosy Comfort Geschenkset" at bounding box center [164, 108] width 76 height 5
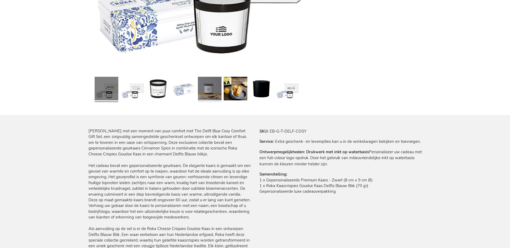
click at [221, 98] on link at bounding box center [210, 90] width 24 height 30
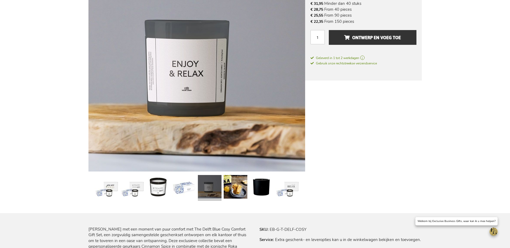
scroll to position [108, 0]
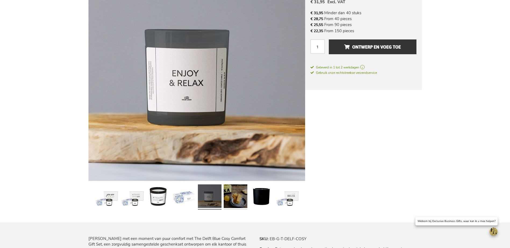
click at [241, 183] on link at bounding box center [236, 198] width 24 height 30
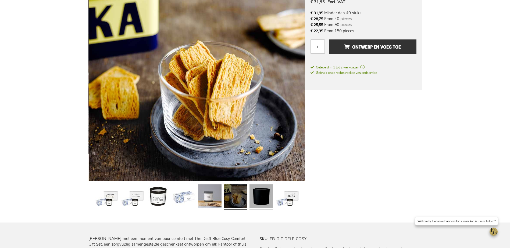
click at [253, 194] on link at bounding box center [261, 198] width 24 height 30
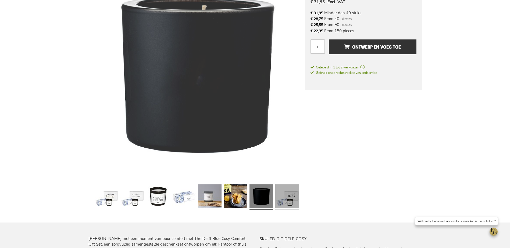
click at [294, 196] on link at bounding box center [287, 198] width 24 height 30
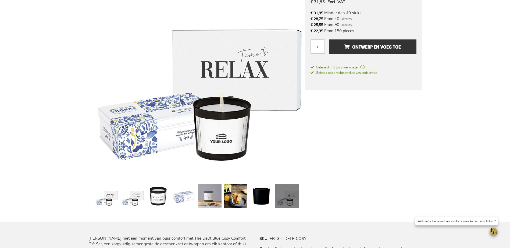
click at [248, 196] on div at bounding box center [261, 197] width 26 height 30
click at [219, 195] on link at bounding box center [210, 197] width 24 height 30
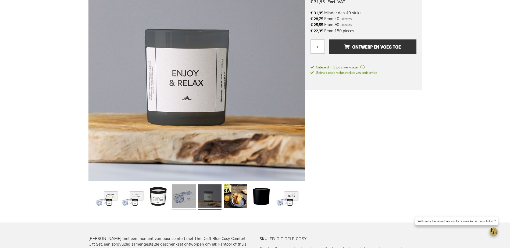
click at [189, 199] on link at bounding box center [184, 198] width 24 height 30
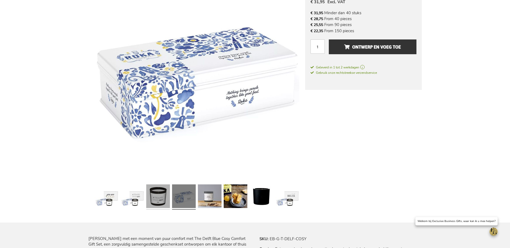
click at [165, 200] on link at bounding box center [158, 198] width 24 height 30
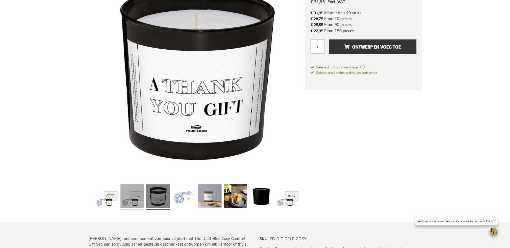
click at [137, 198] on link at bounding box center [132, 198] width 24 height 30
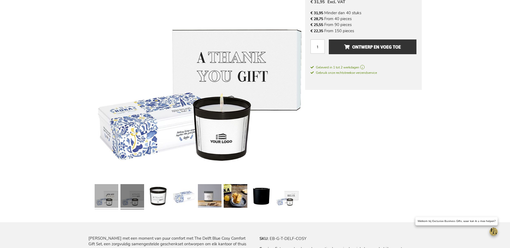
click at [110, 199] on link at bounding box center [107, 197] width 24 height 30
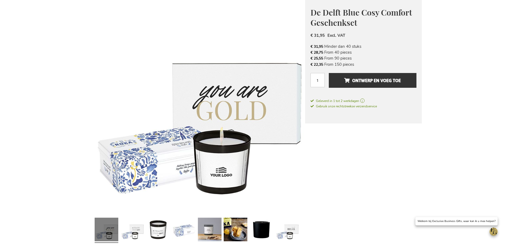
scroll to position [0, 0]
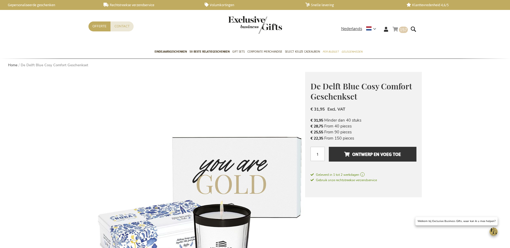
click at [399, 34] on link "Winkelwagen 157 157 items" at bounding box center [399, 30] width 15 height 9
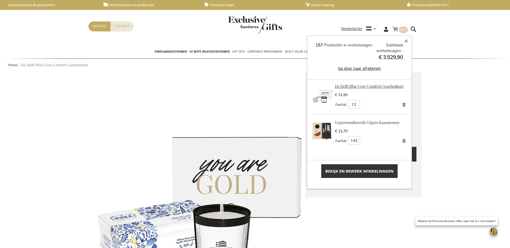
click at [353, 88] on link "De Delft Blue Cosy Comfort Geschenkset" at bounding box center [369, 86] width 69 height 5
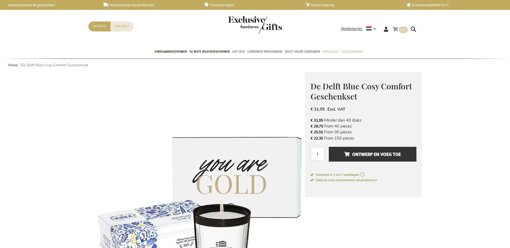
click at [400, 33] on link "Winkelwagen 157 157 items" at bounding box center [399, 30] width 15 height 9
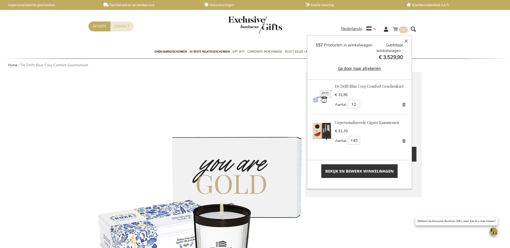
click at [364, 179] on div "Winkelwagen 157 Sluiten 157 Producten in winkelwagen Subtotaal winkelwagen € 3.…" at bounding box center [359, 112] width 105 height 154
click at [369, 177] on link "Bekijk en bewerk winkelwagen" at bounding box center [359, 172] width 76 height 14
